Goal: Information Seeking & Learning: Learn about a topic

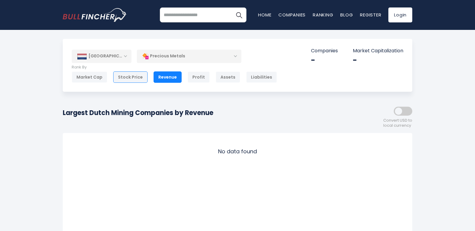
click at [136, 79] on div "Stock Price" at bounding box center [130, 76] width 34 height 11
click at [153, 79] on div "Revenue" at bounding box center [167, 76] width 28 height 11
click at [184, 79] on div "Market Cap Stock Price Revenue Profit Assets Liabilities Employees" at bounding box center [174, 76] width 205 height 11
click at [196, 78] on div "Profit" at bounding box center [198, 76] width 22 height 11
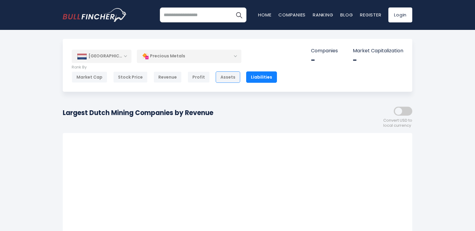
click at [216, 79] on div "Assets" at bounding box center [228, 76] width 24 height 11
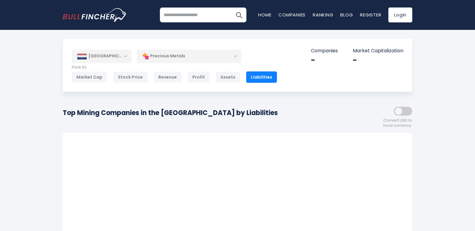
click at [165, 79] on div "Revenue" at bounding box center [167, 76] width 28 height 11
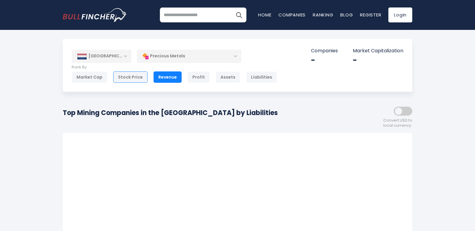
click at [136, 79] on div "Stock Price" at bounding box center [130, 76] width 34 height 11
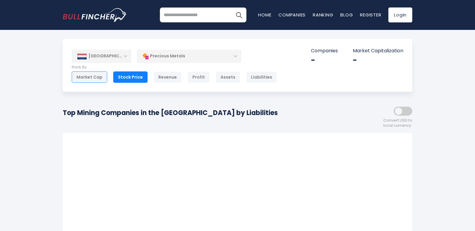
click at [90, 81] on div "Market Cap" at bounding box center [90, 76] width 36 height 11
